Goal: Find specific page/section: Find specific page/section

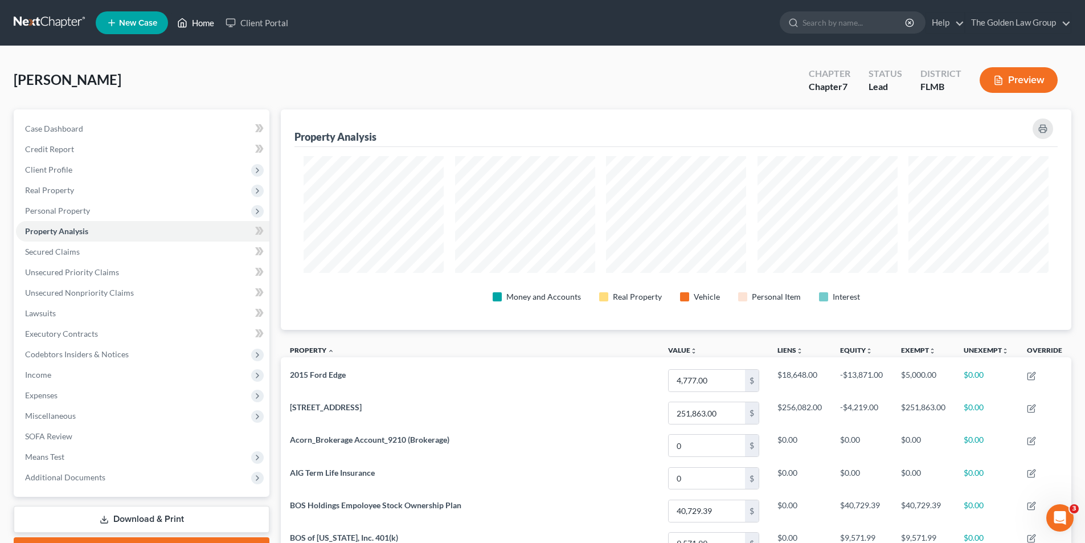
click at [197, 23] on link "Home" at bounding box center [195, 23] width 48 height 21
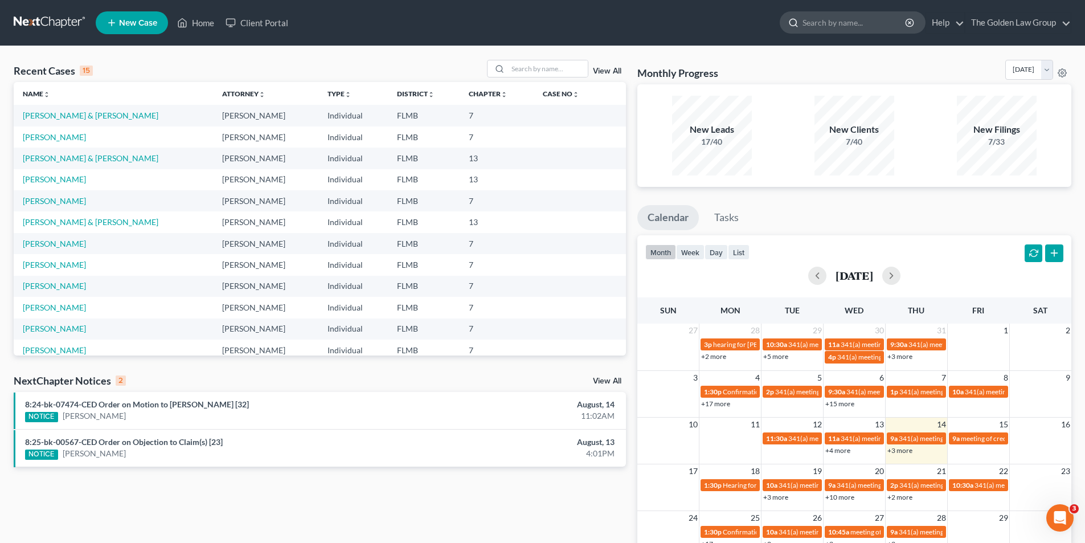
click at [824, 19] on input "search" at bounding box center [855, 22] width 104 height 21
type input "Mouling"
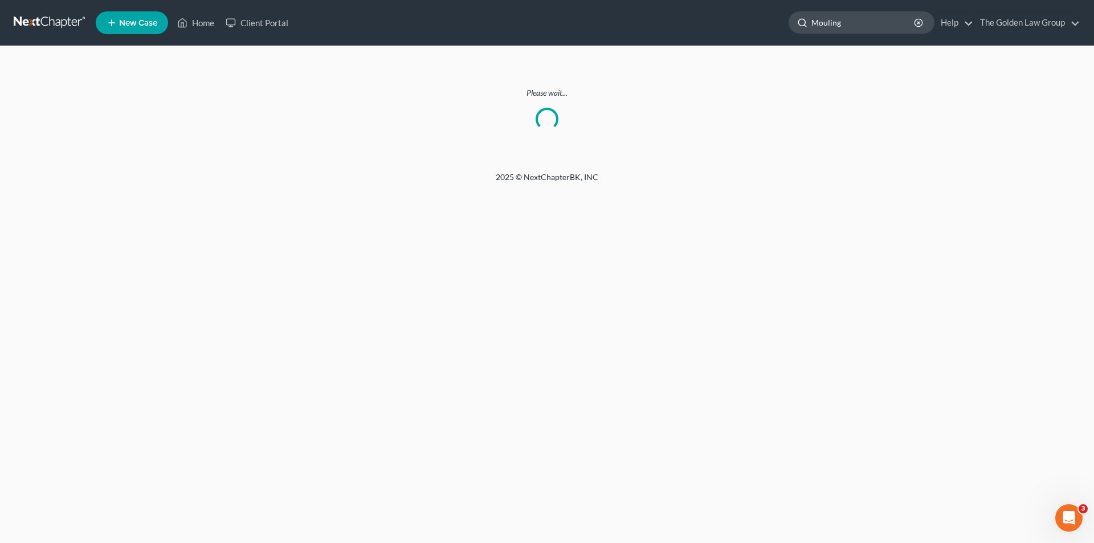
click at [843, 22] on input "Mouling" at bounding box center [863, 22] width 104 height 21
type input "M"
type input "[PERSON_NAME]"
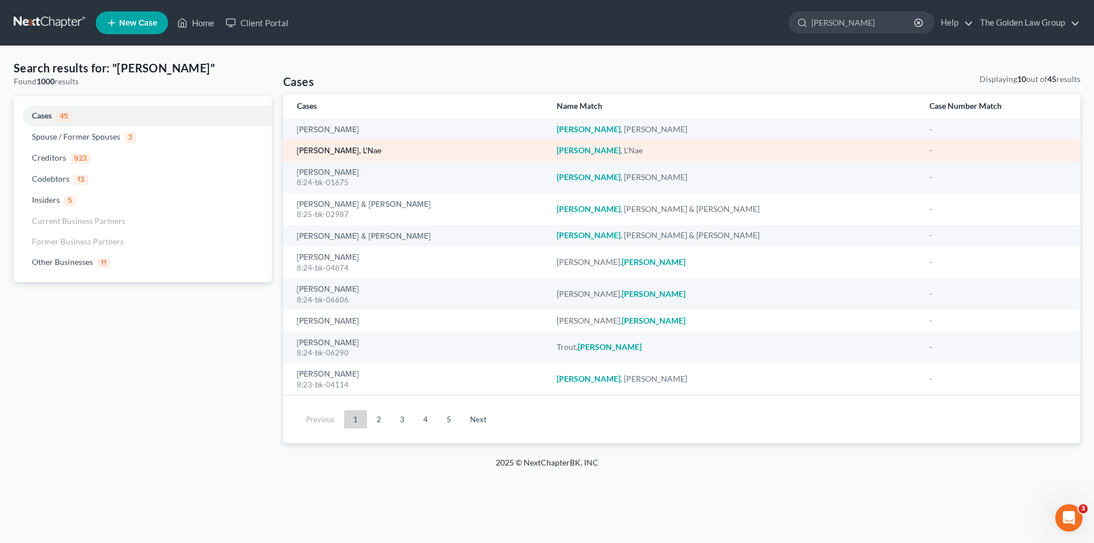
click at [311, 148] on link "[PERSON_NAME], L'Nae" at bounding box center [339, 151] width 85 height 8
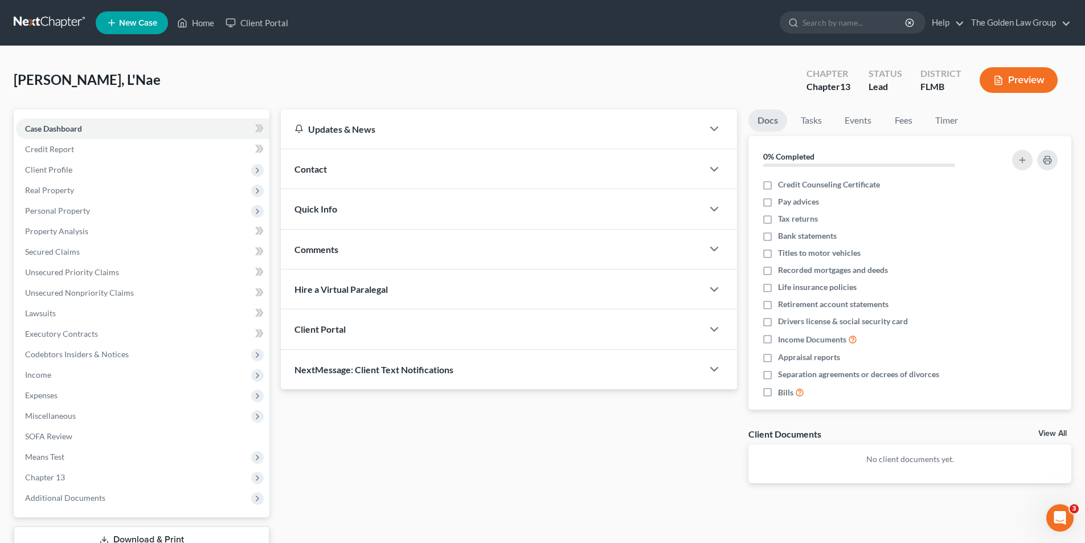
click at [1028, 82] on button "Preview" at bounding box center [1019, 80] width 78 height 26
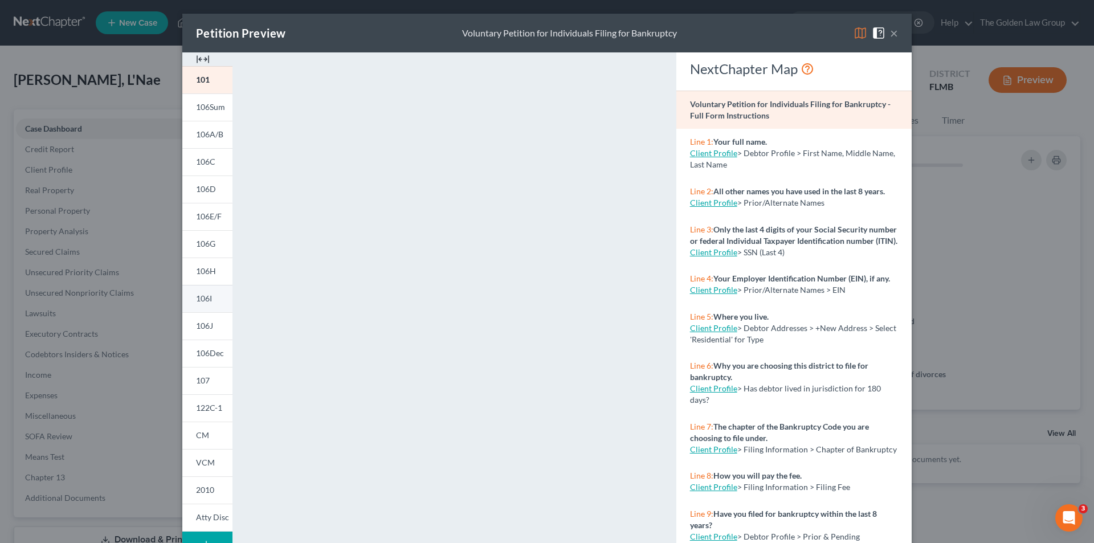
click at [198, 297] on span "106I" at bounding box center [204, 298] width 16 height 10
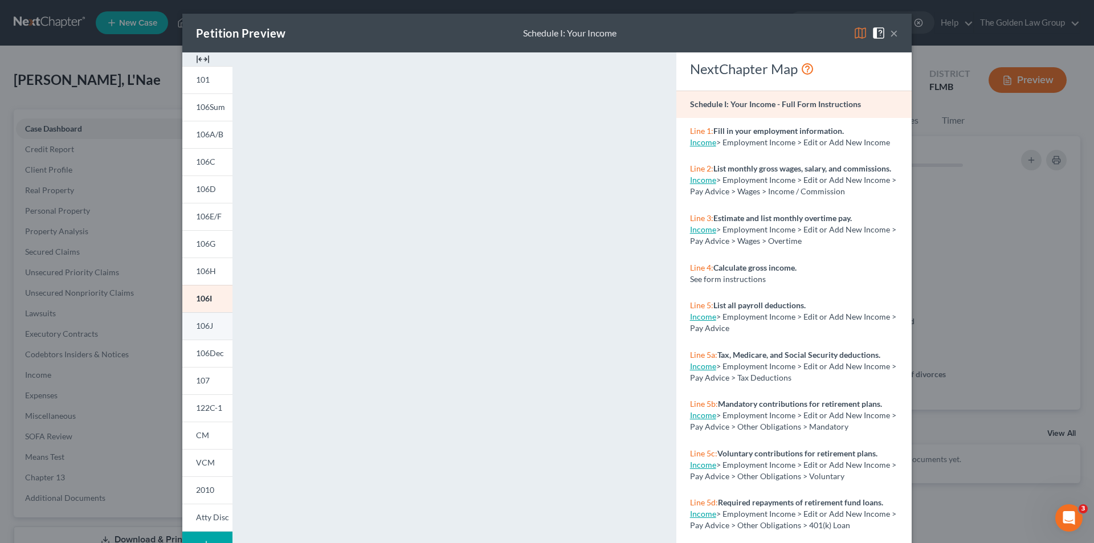
click at [197, 323] on span "106J" at bounding box center [204, 326] width 17 height 10
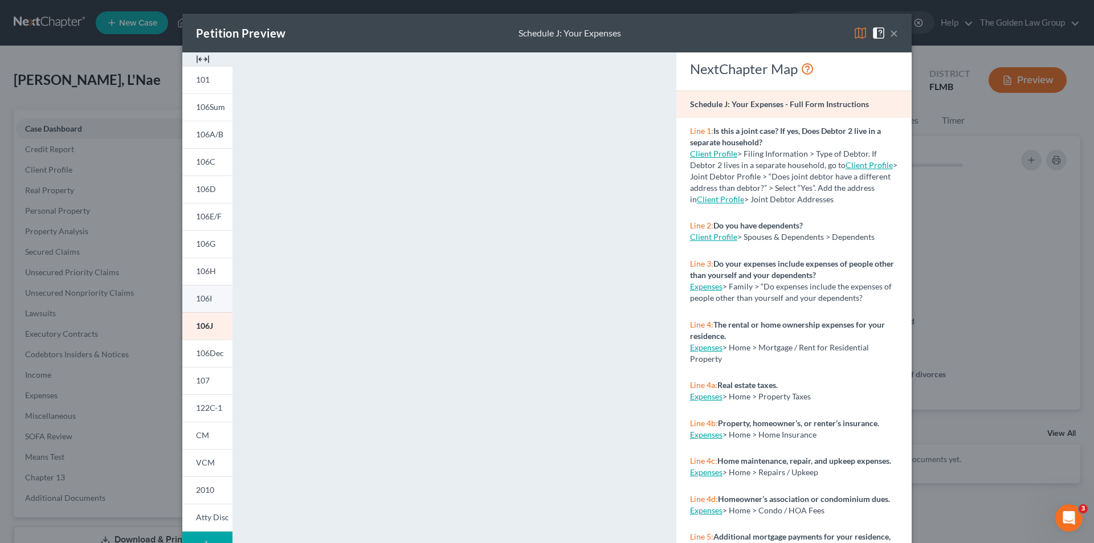
click at [204, 295] on span "106I" at bounding box center [204, 298] width 16 height 10
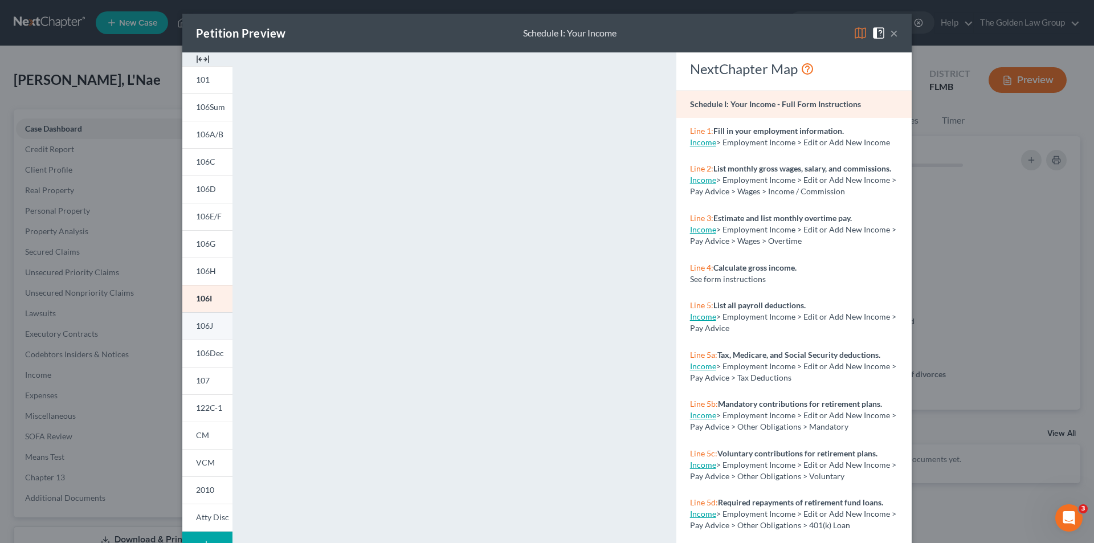
click at [207, 327] on span "106J" at bounding box center [204, 326] width 17 height 10
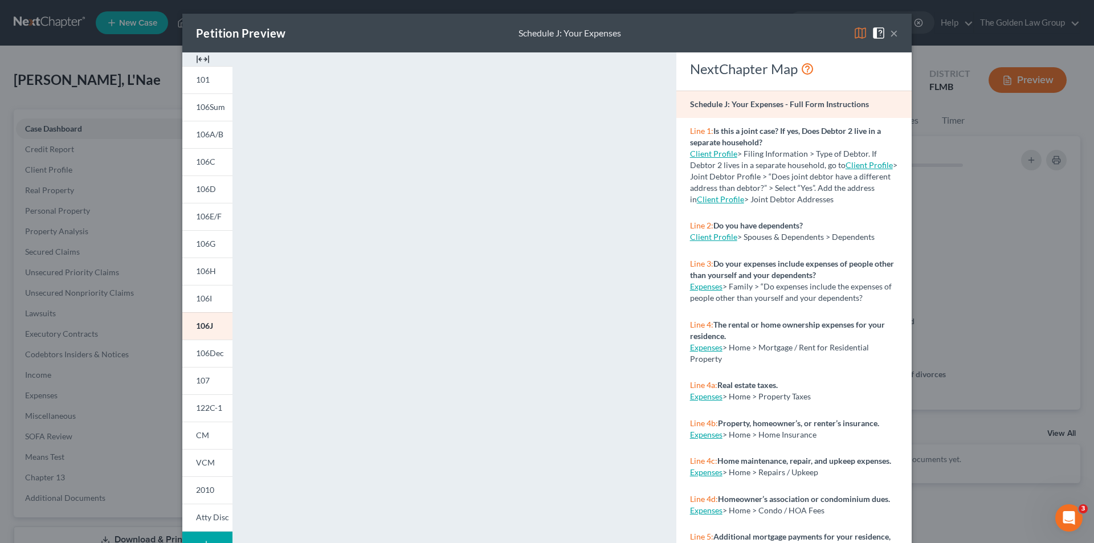
click at [93, 249] on div "Petition Preview Schedule J: Your Expenses × 101 106Sum 106A/B 106C 106D 106E/F…" at bounding box center [547, 271] width 1094 height 543
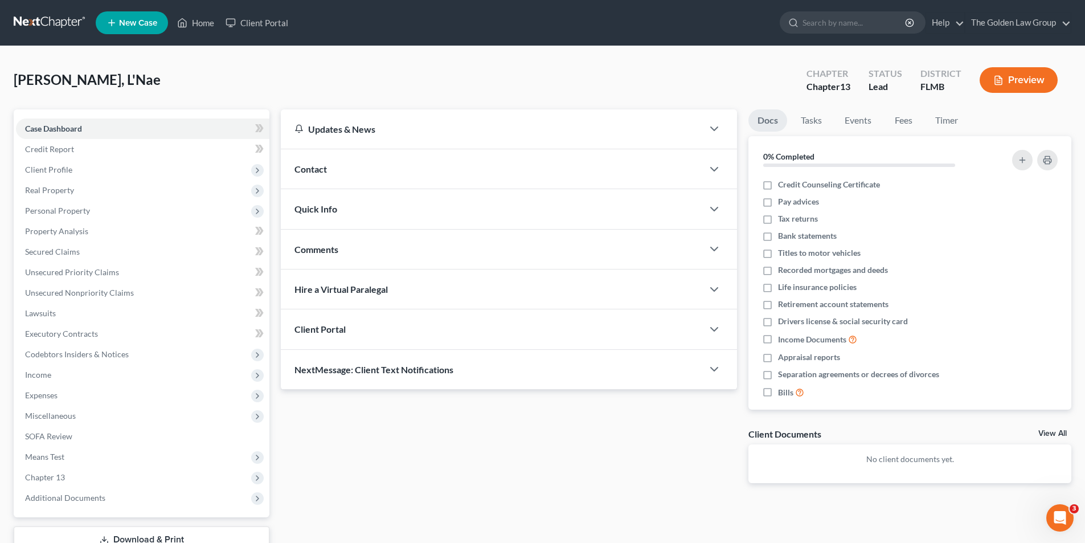
click at [1030, 76] on button "Preview" at bounding box center [1019, 80] width 78 height 26
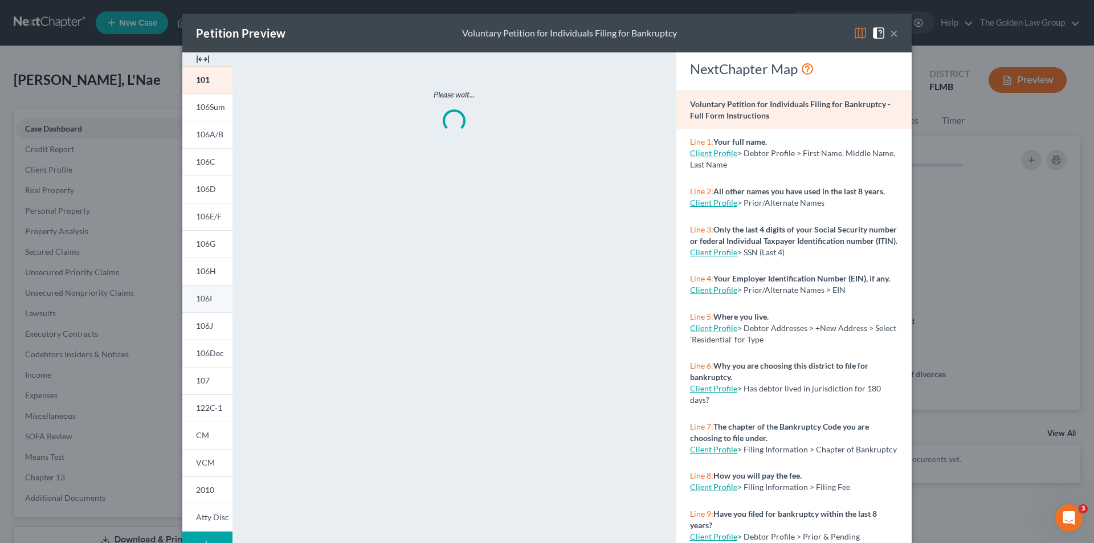
click at [208, 300] on span "106I" at bounding box center [204, 298] width 16 height 10
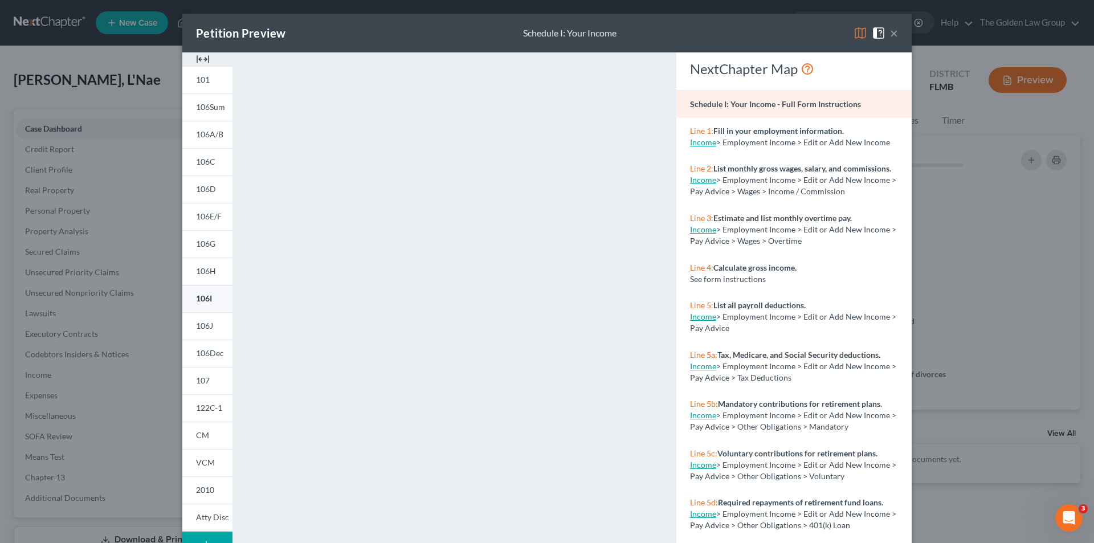
click at [202, 301] on span "106I" at bounding box center [204, 298] width 16 height 10
click at [204, 323] on span "106J" at bounding box center [204, 326] width 17 height 10
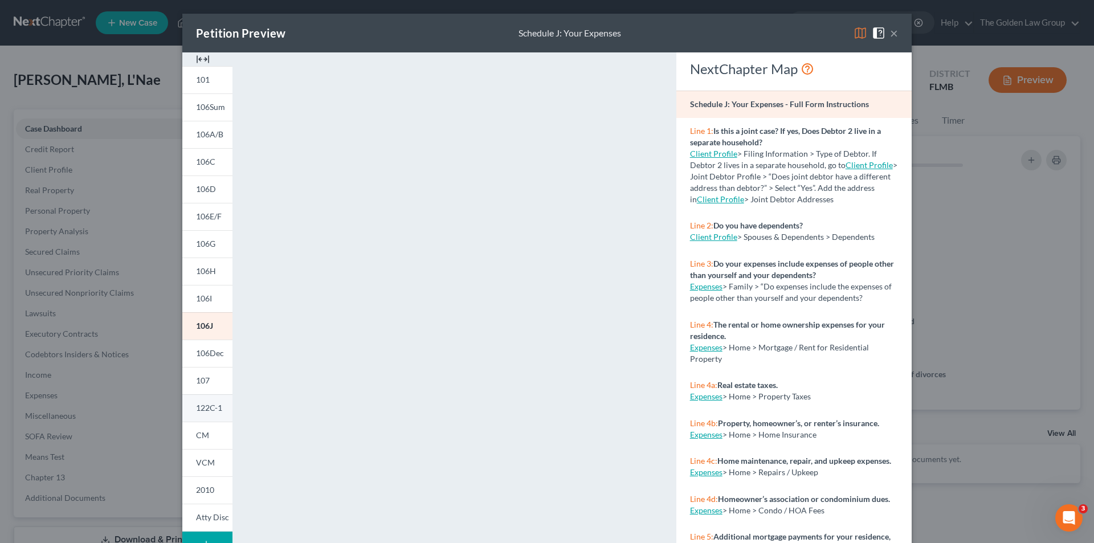
click at [203, 404] on span "122C-1" at bounding box center [209, 408] width 26 height 10
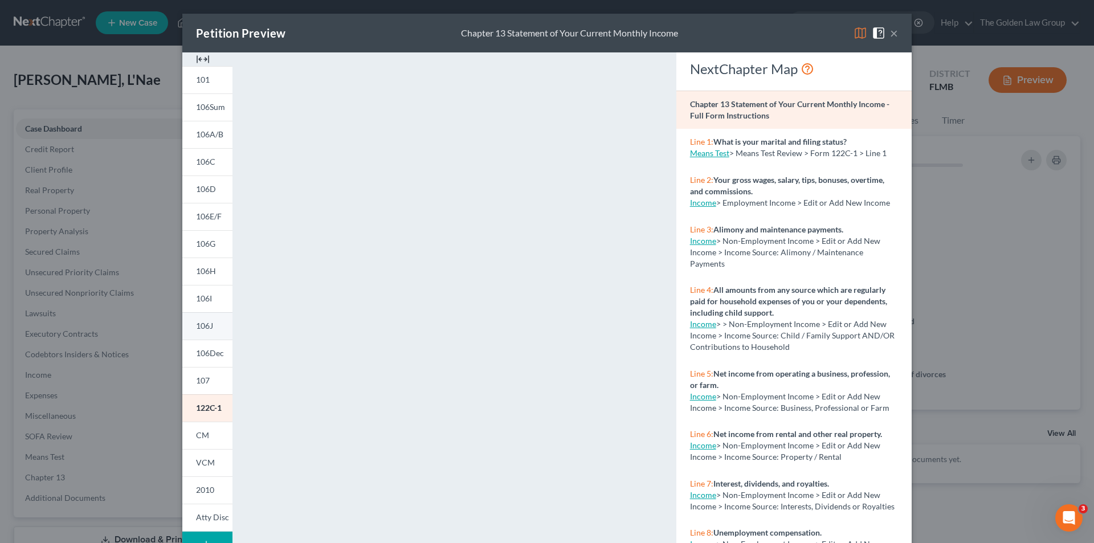
click at [208, 325] on span "106J" at bounding box center [204, 326] width 17 height 10
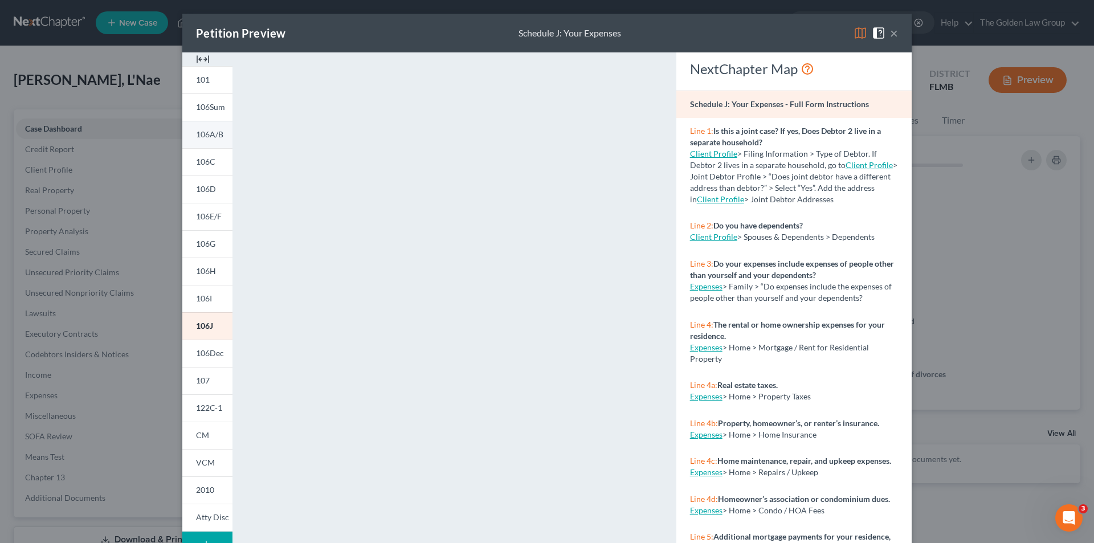
click at [203, 134] on span "106A/B" at bounding box center [209, 134] width 27 height 10
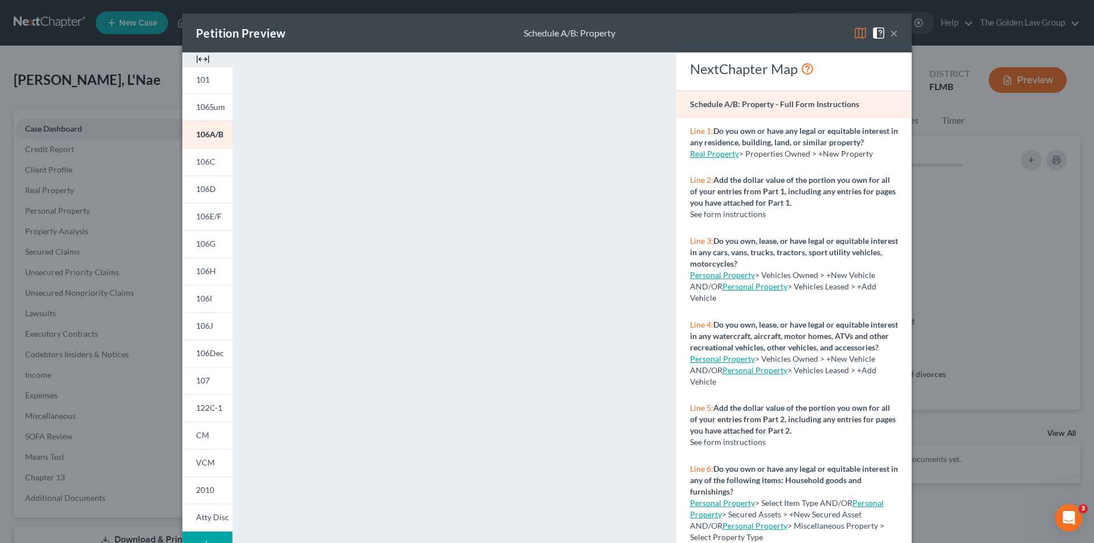
click at [80, 208] on div "Petition Preview Schedule A/B: Property × 101 106Sum 106A/B 106C 106D 106E/F 10…" at bounding box center [547, 271] width 1094 height 543
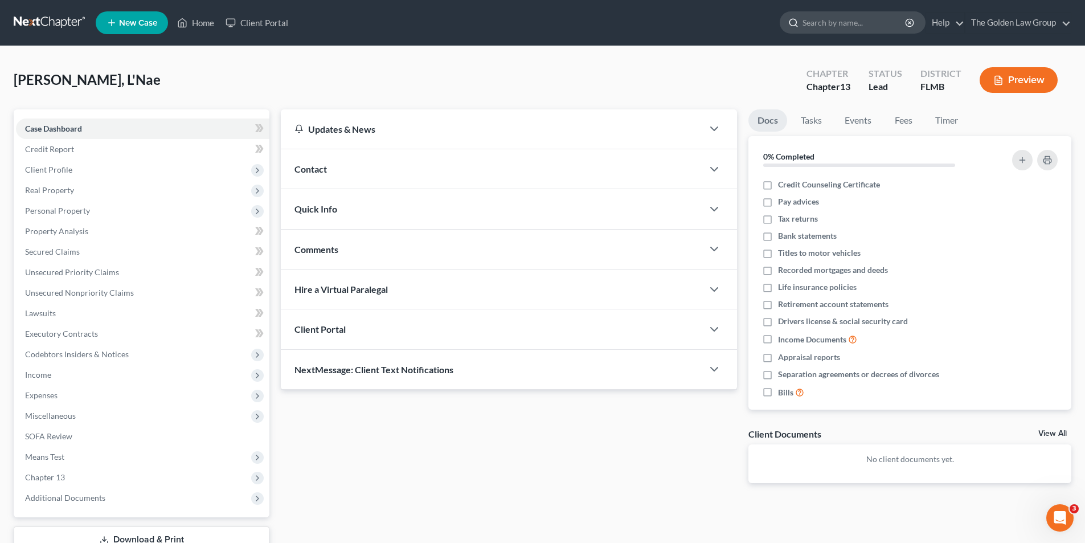
click at [811, 18] on input "search" at bounding box center [855, 22] width 104 height 21
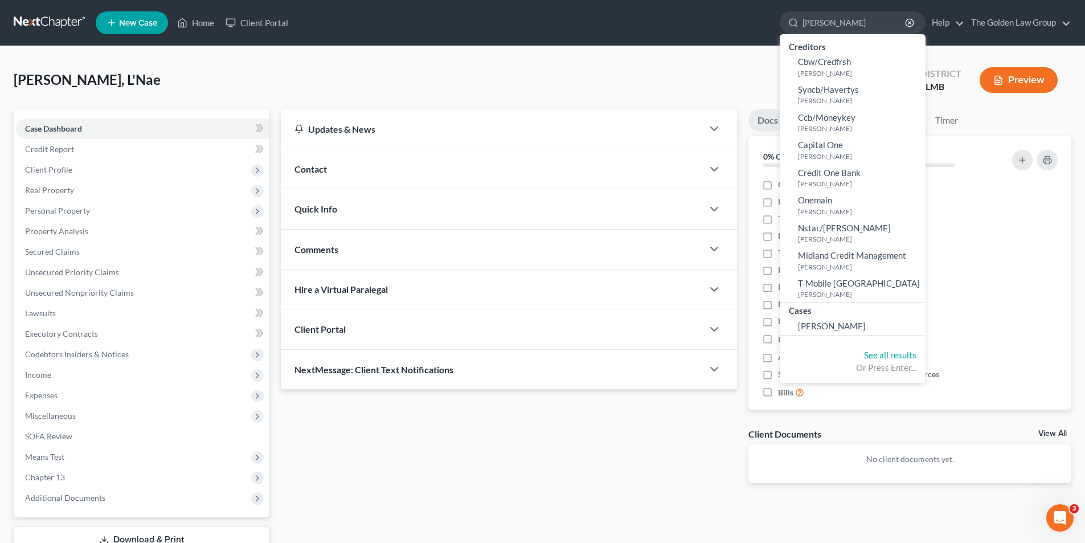
type input "[PERSON_NAME]"
click at [828, 327] on span "[PERSON_NAME]" at bounding box center [832, 326] width 68 height 10
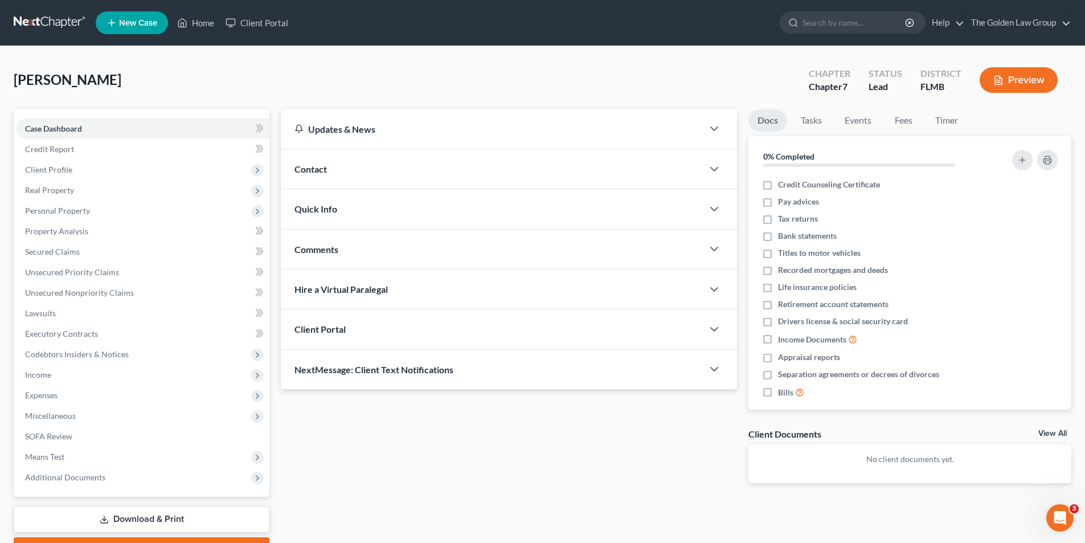
click at [1038, 80] on button "Preview" at bounding box center [1019, 80] width 78 height 26
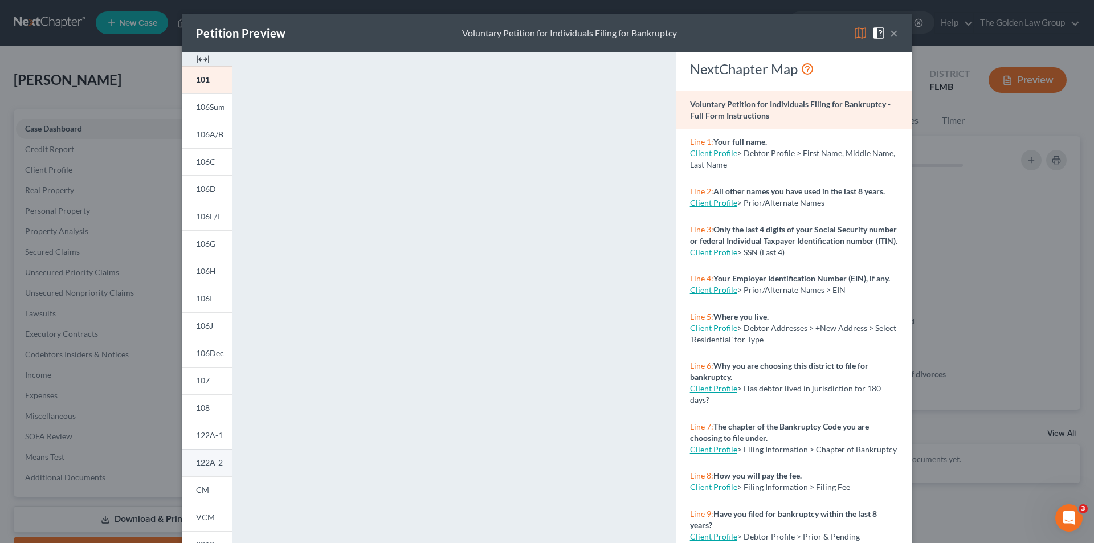
click at [202, 460] on span "122A-2" at bounding box center [209, 462] width 27 height 10
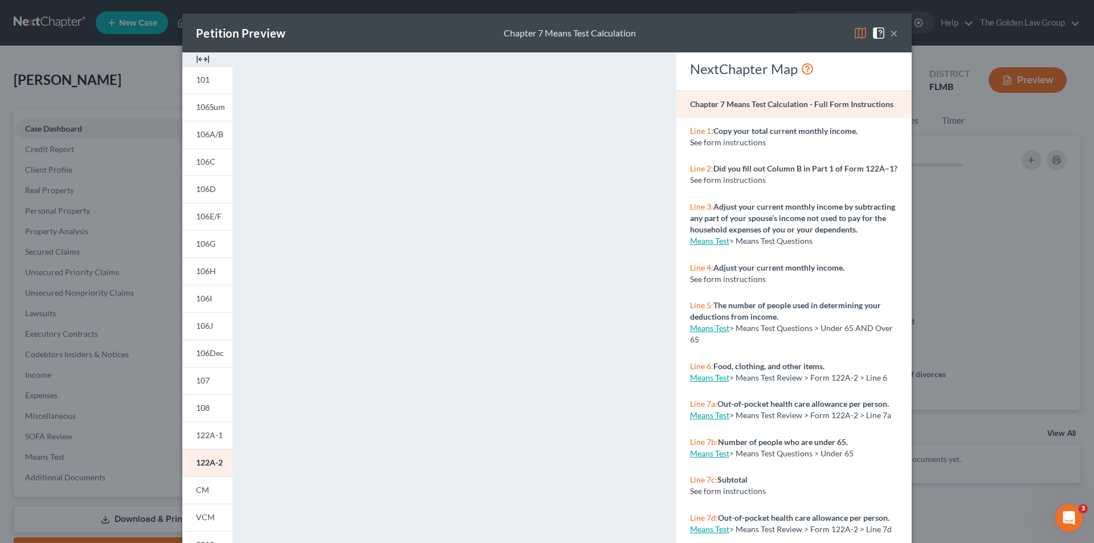
click at [59, 108] on div "Petition Preview Chapter 7 Means Test Calculation × 101 106Sum 106A/B 106C 106D…" at bounding box center [547, 271] width 1094 height 543
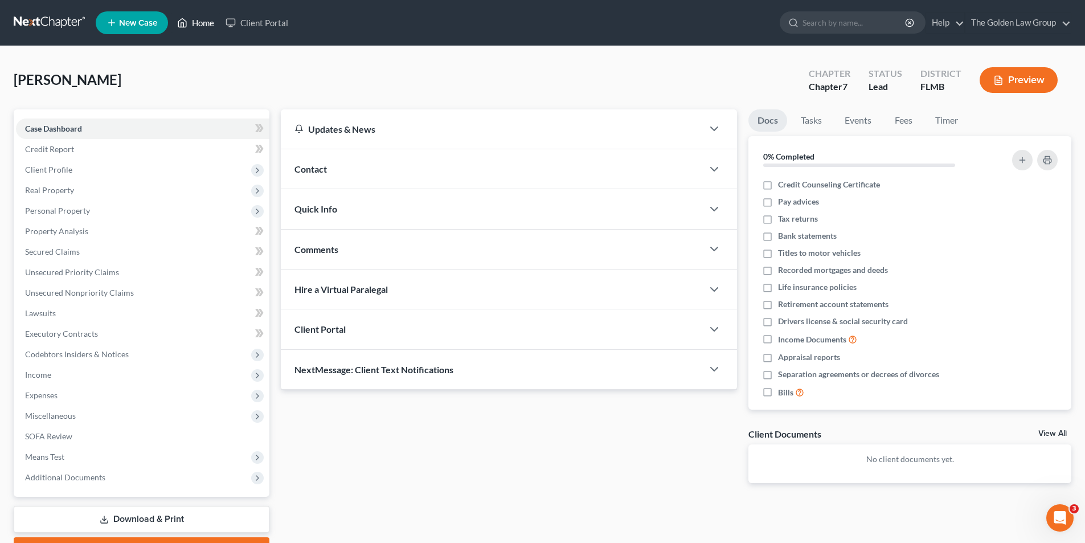
click at [207, 22] on link "Home" at bounding box center [195, 23] width 48 height 21
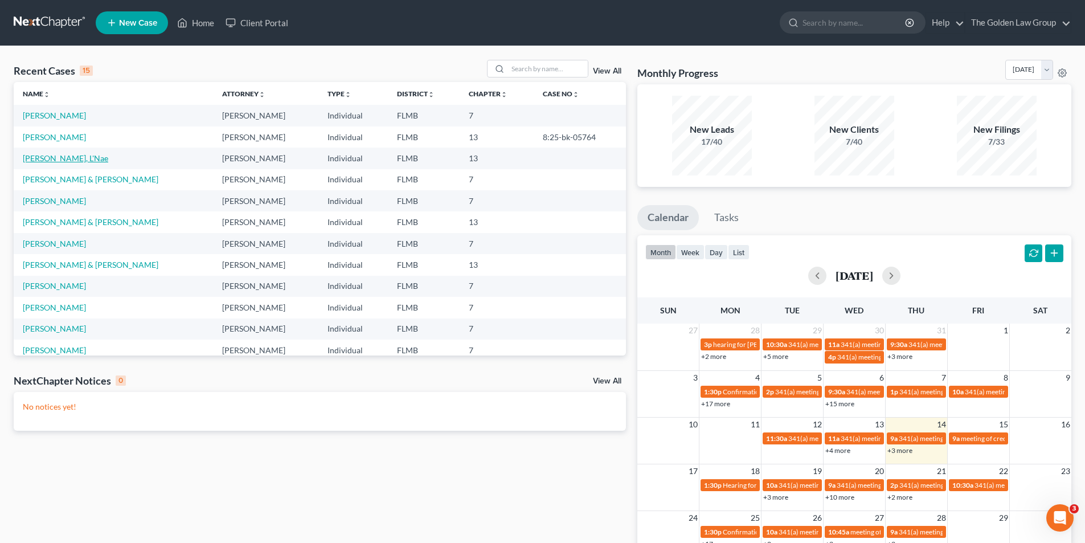
click at [51, 160] on link "[PERSON_NAME], L'Nae" at bounding box center [65, 158] width 85 height 10
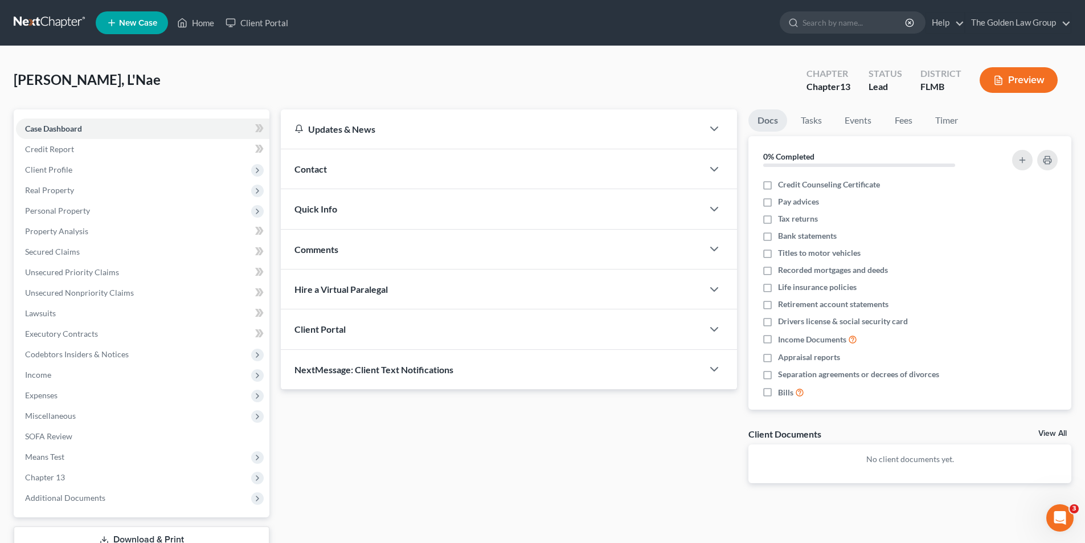
click at [1032, 77] on button "Preview" at bounding box center [1019, 80] width 78 height 26
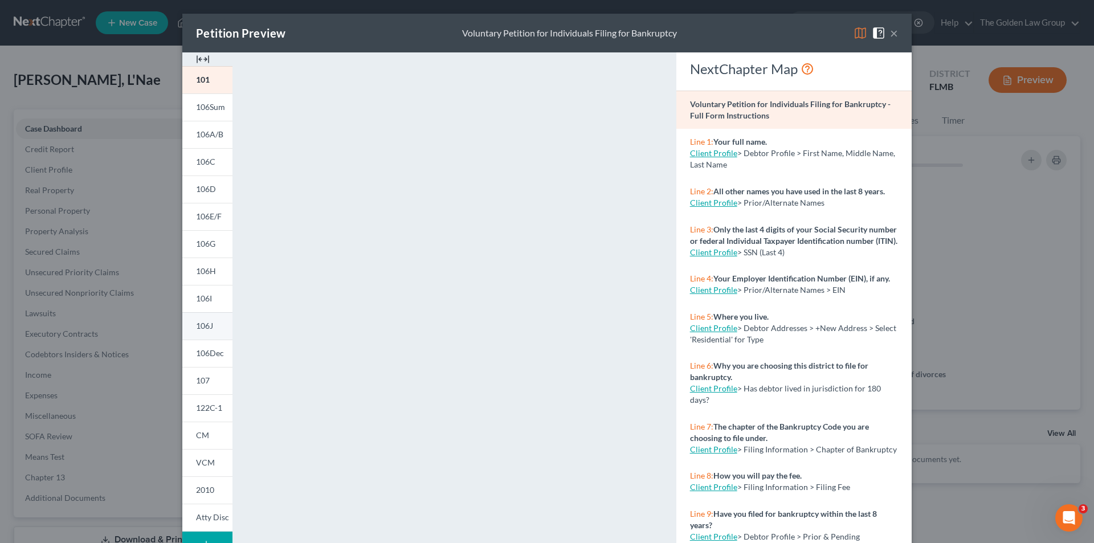
click at [205, 325] on span "106J" at bounding box center [204, 326] width 17 height 10
